Goal: Task Accomplishment & Management: Use online tool/utility

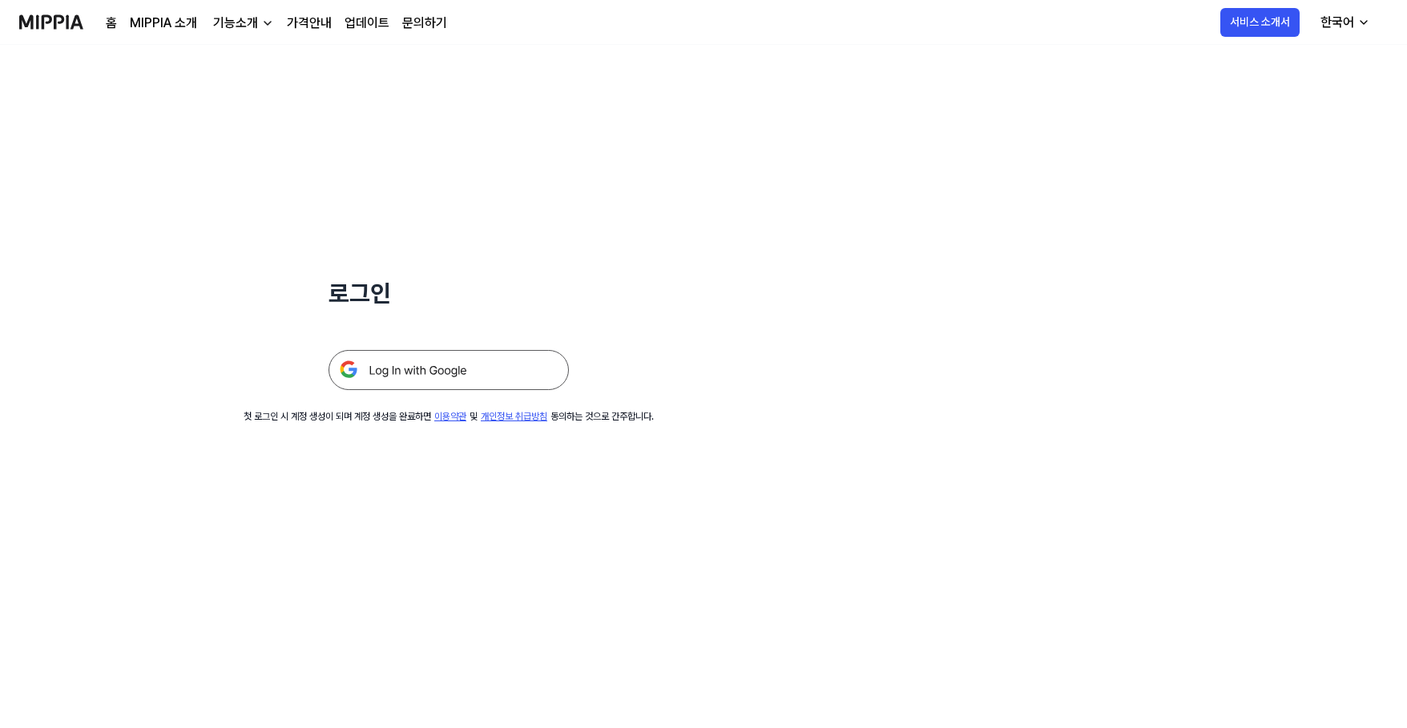
click at [459, 376] on img at bounding box center [449, 370] width 240 height 40
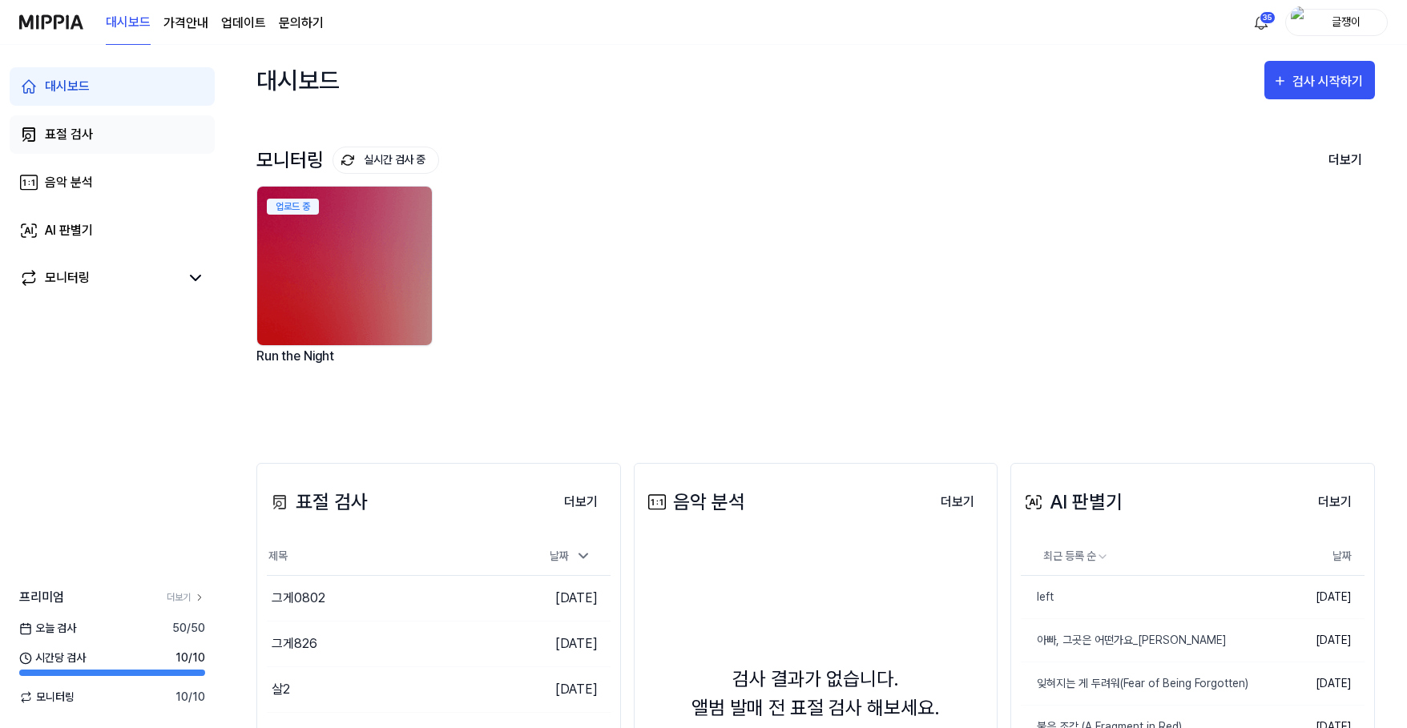
click at [61, 134] on div "표절 검사" at bounding box center [69, 134] width 48 height 19
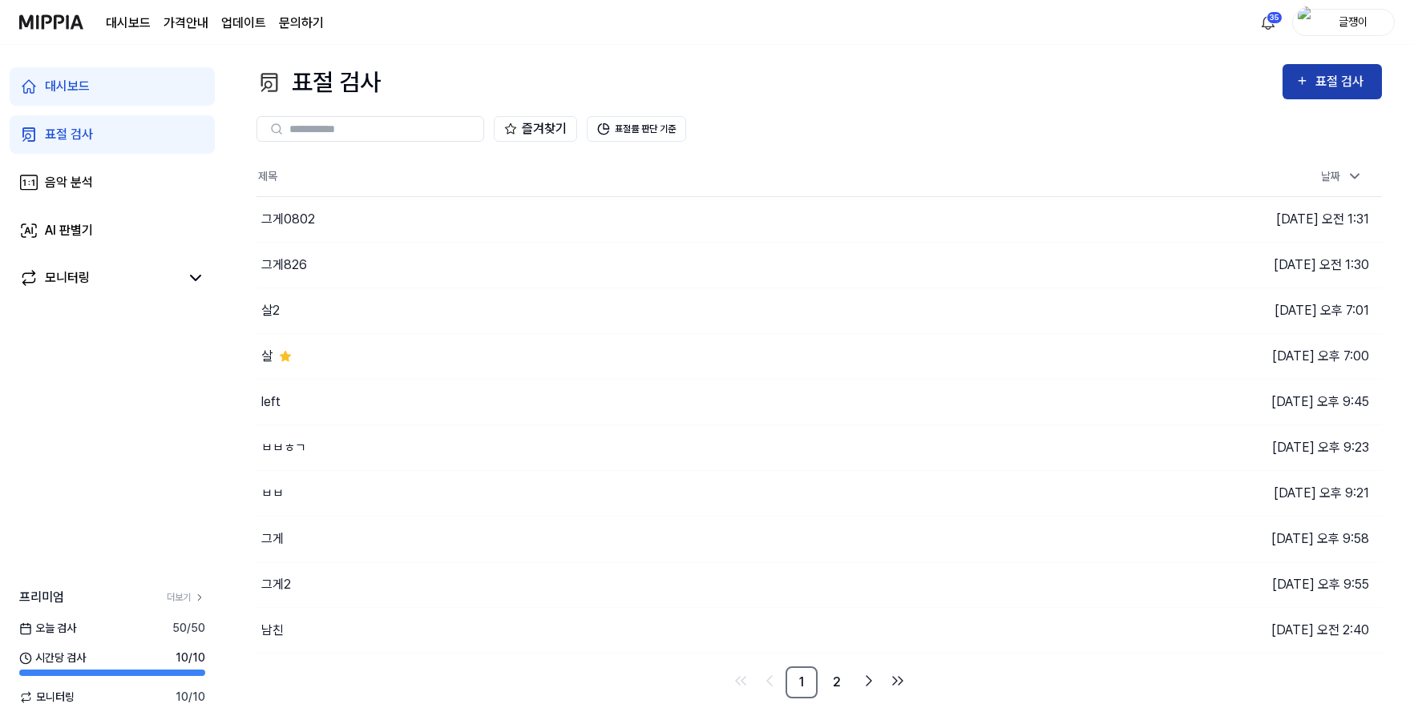
click at [1335, 67] on button "표절 검사" at bounding box center [1331, 81] width 99 height 35
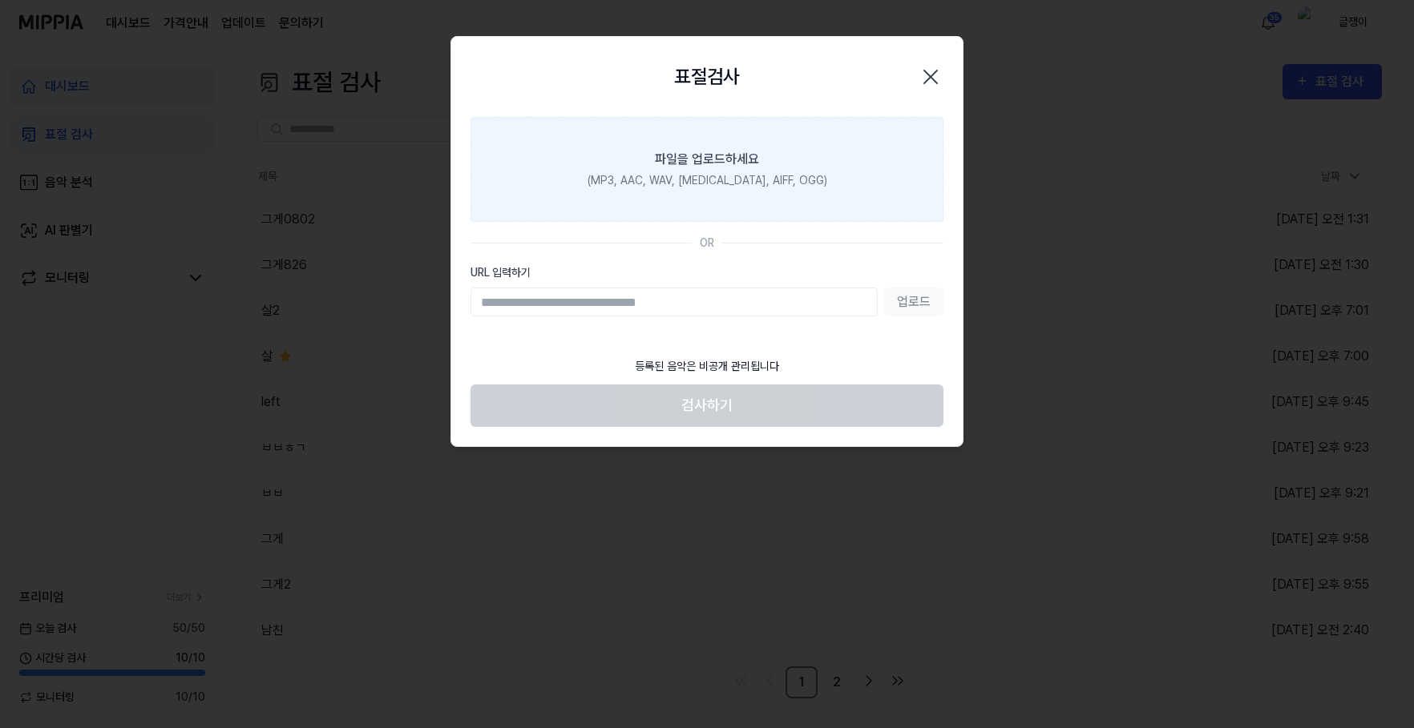
click at [675, 191] on label "파일을 업로드하세요 (MP3, AAC, WAV, FLAC, AIFF, OGG)" at bounding box center [706, 169] width 473 height 105
click at [0, 0] on input "파일을 업로드하세요 (MP3, AAC, WAV, FLAC, AIFF, OGG)" at bounding box center [0, 0] width 0 height 0
click at [691, 164] on div "파일을 업로드하세요" at bounding box center [707, 159] width 104 height 19
click at [0, 0] on input "파일을 업로드하세요 (MP3, AAC, WAV, FLAC, AIFF, OGG)" at bounding box center [0, 0] width 0 height 0
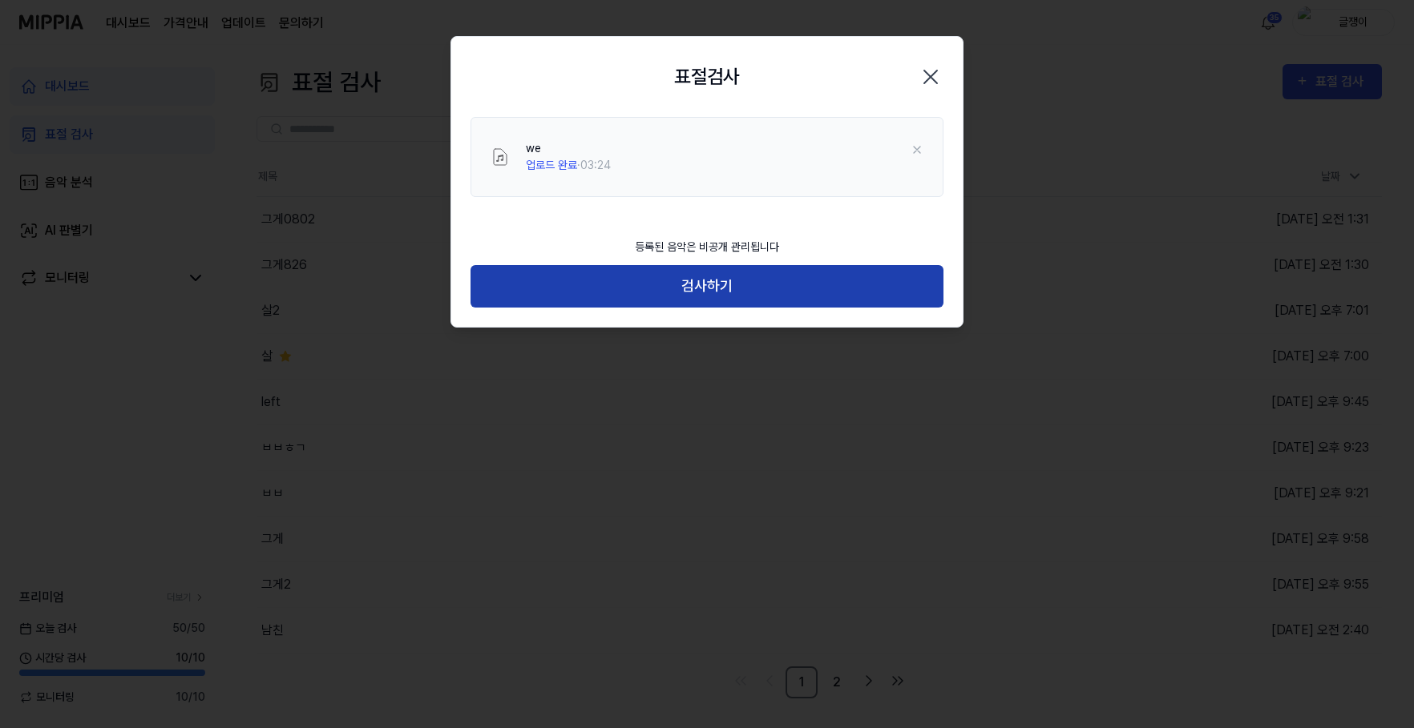
click at [709, 287] on button "검사하기" at bounding box center [706, 286] width 473 height 42
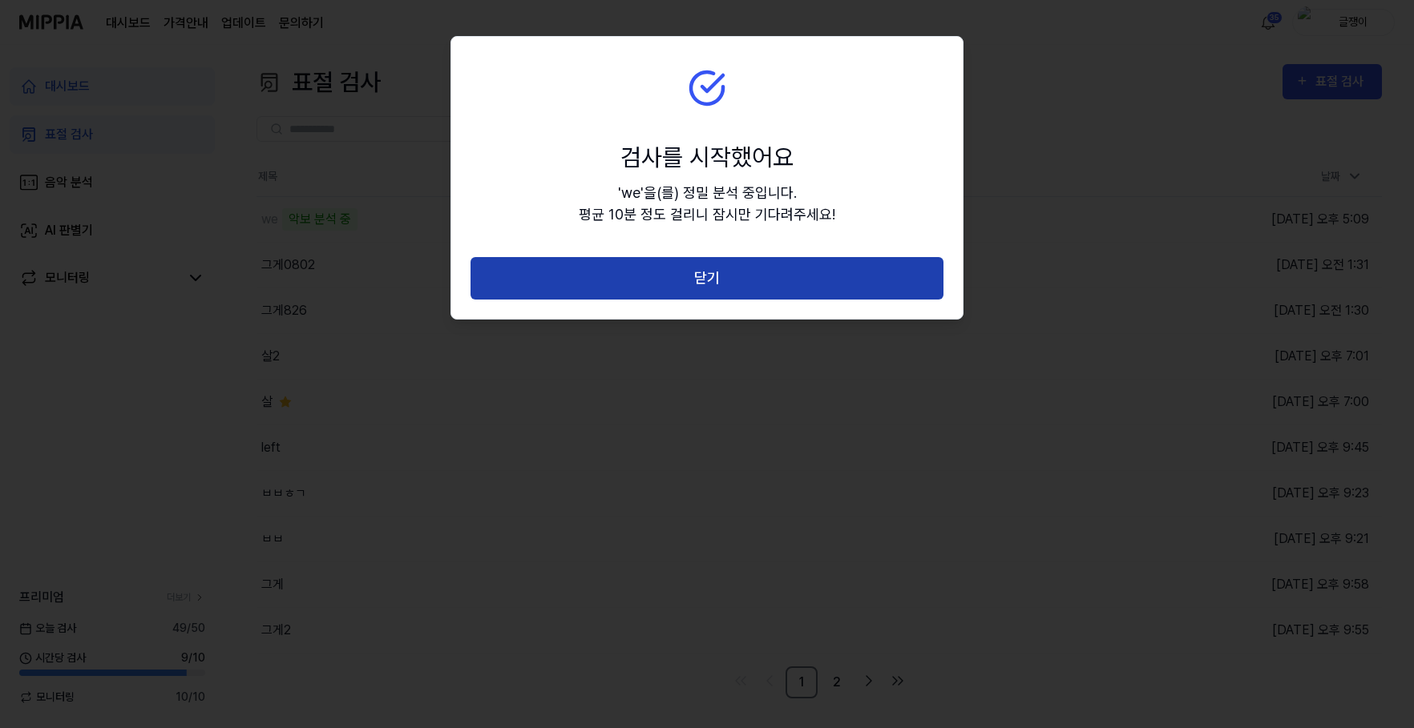
click at [714, 276] on button "닫기" at bounding box center [706, 278] width 473 height 42
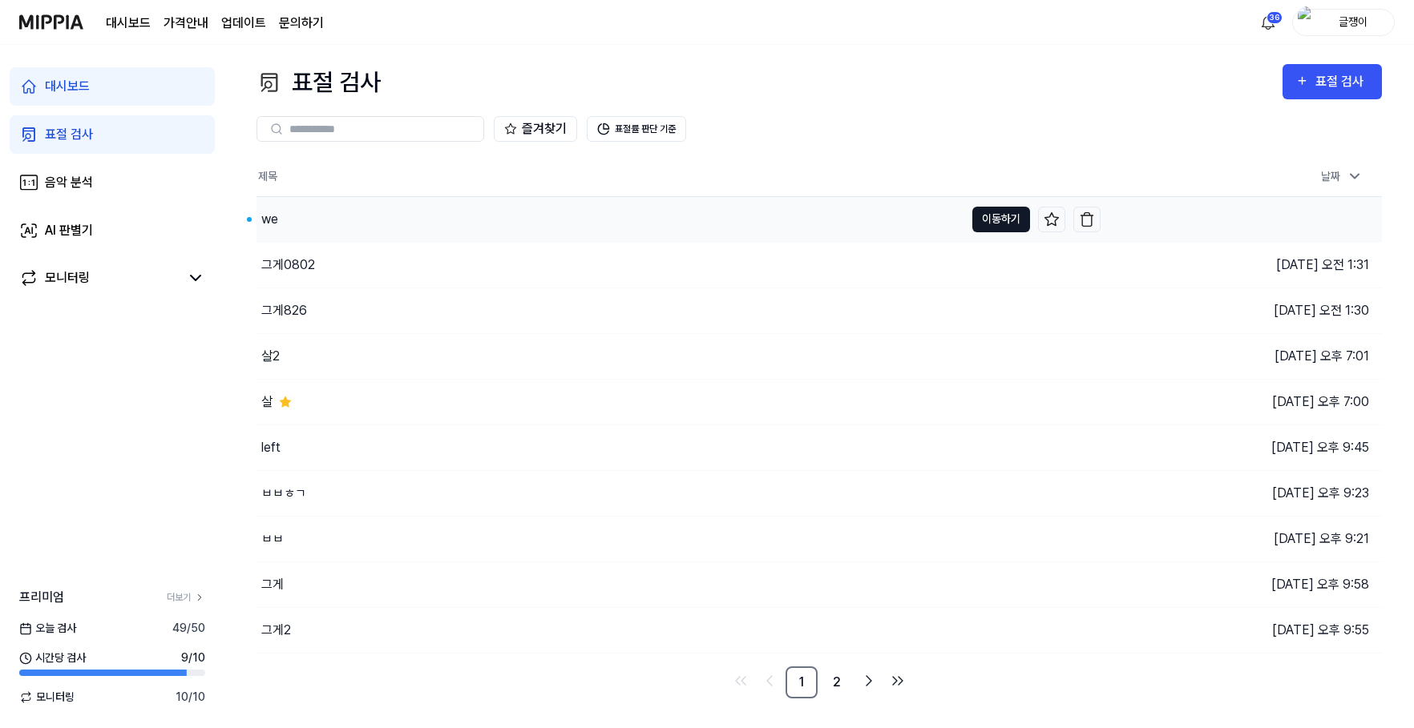
click at [994, 215] on button "이동하기" at bounding box center [1001, 220] width 58 height 26
